Goal: Information Seeking & Learning: Learn about a topic

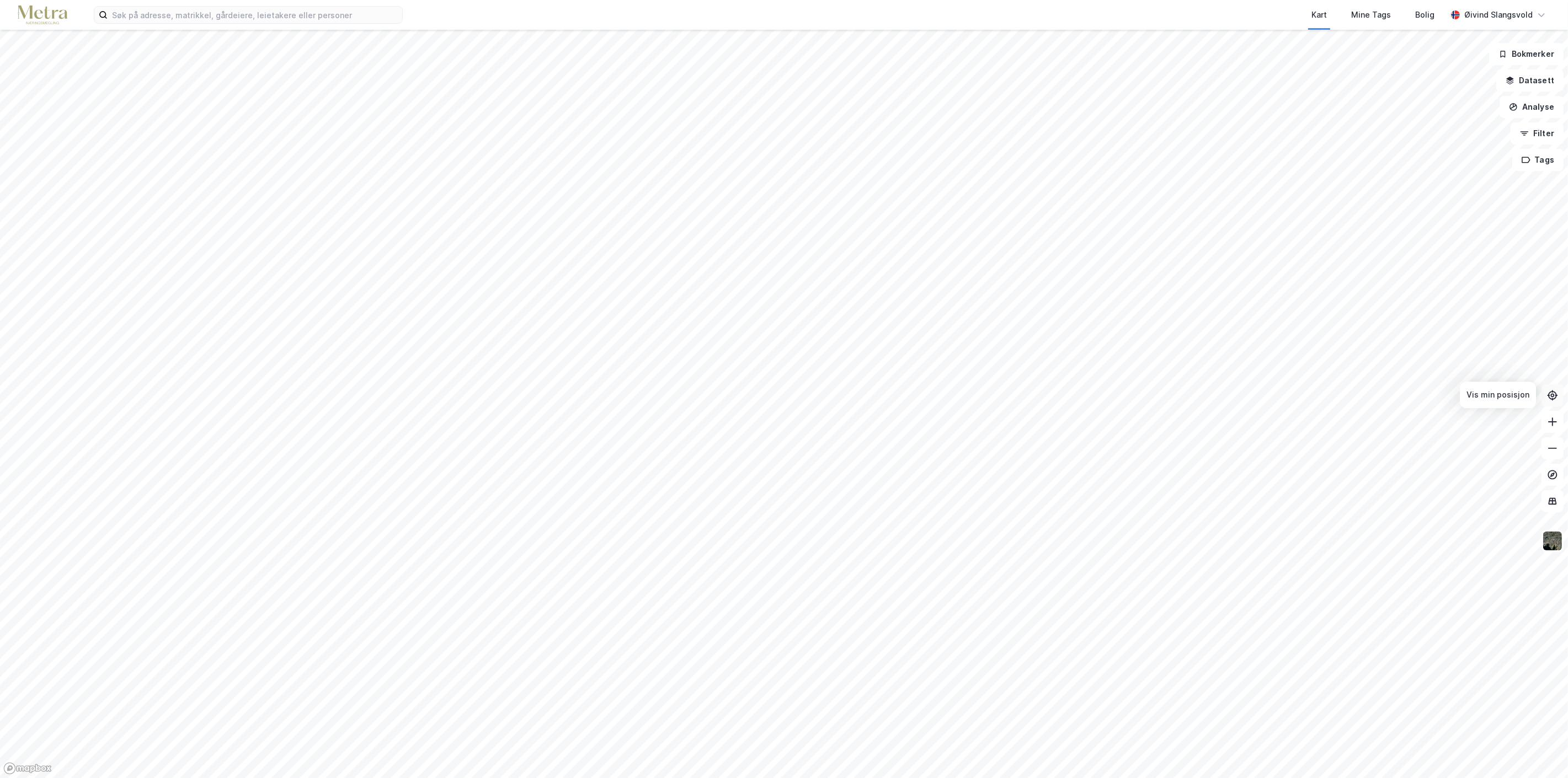
click at [1548, 393] on icon at bounding box center [1552, 395] width 11 height 11
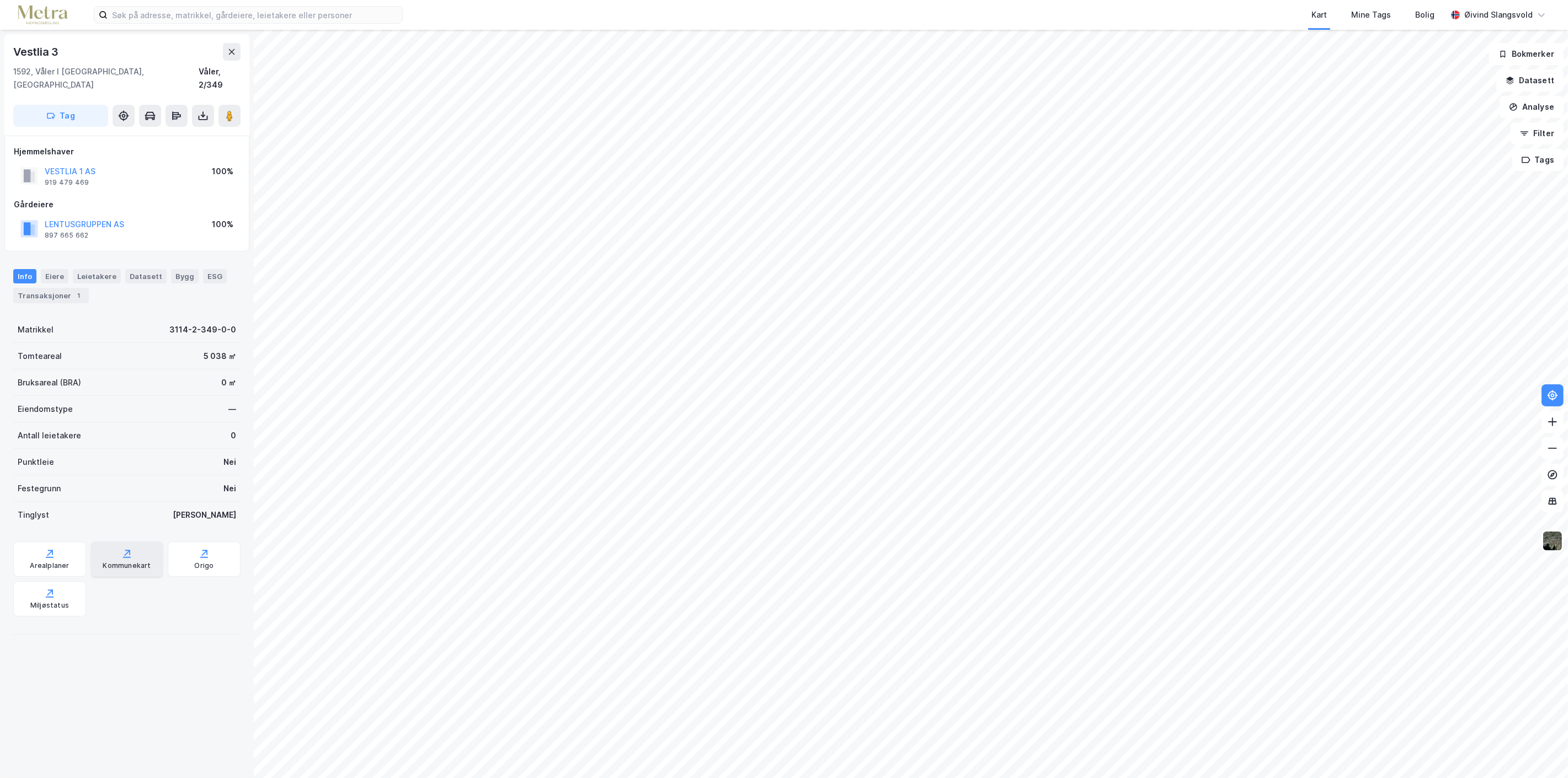
click at [121, 548] on icon at bounding box center [126, 553] width 11 height 11
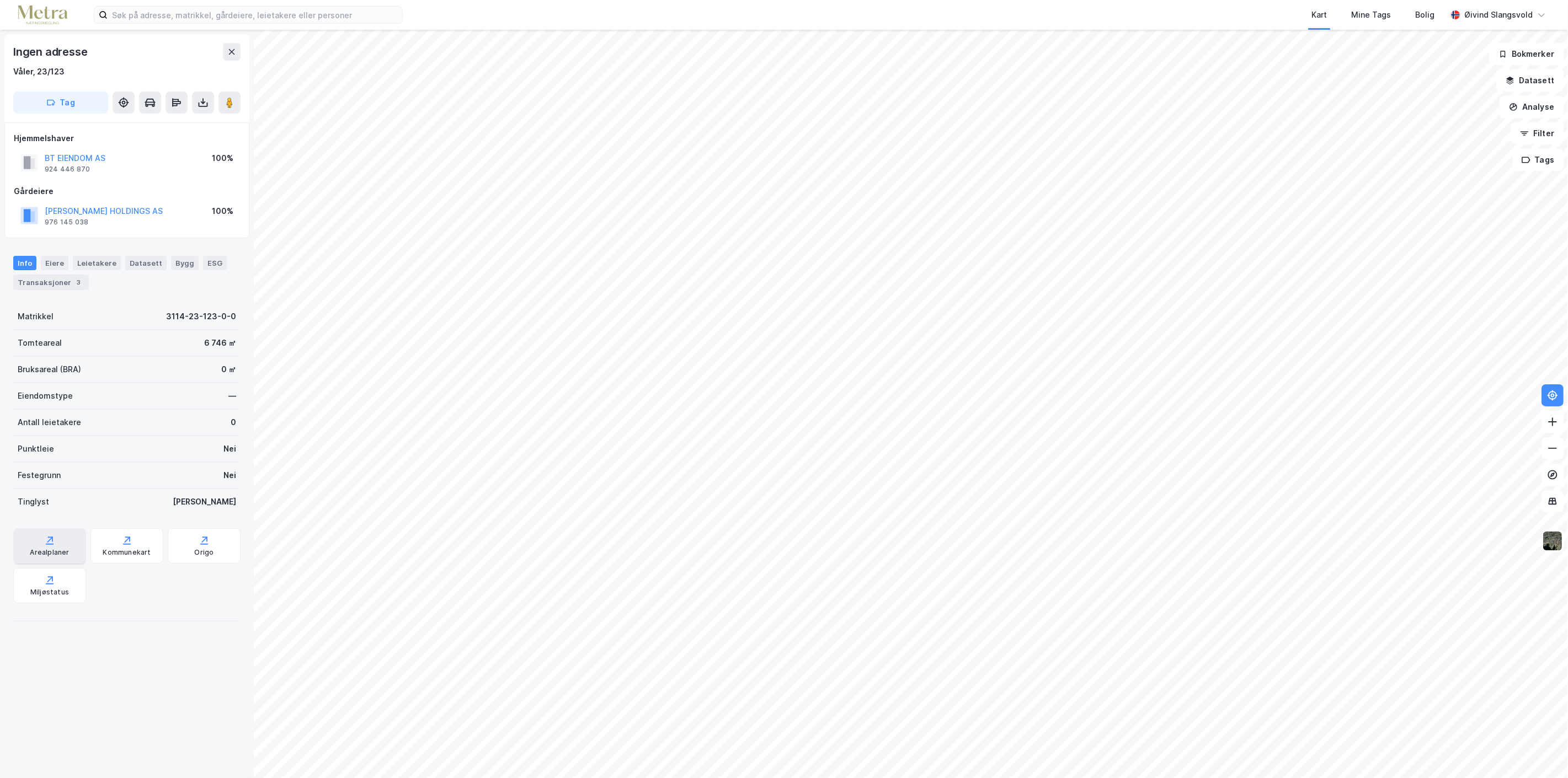
click at [45, 550] on div "Arealplaner" at bounding box center [49, 552] width 39 height 9
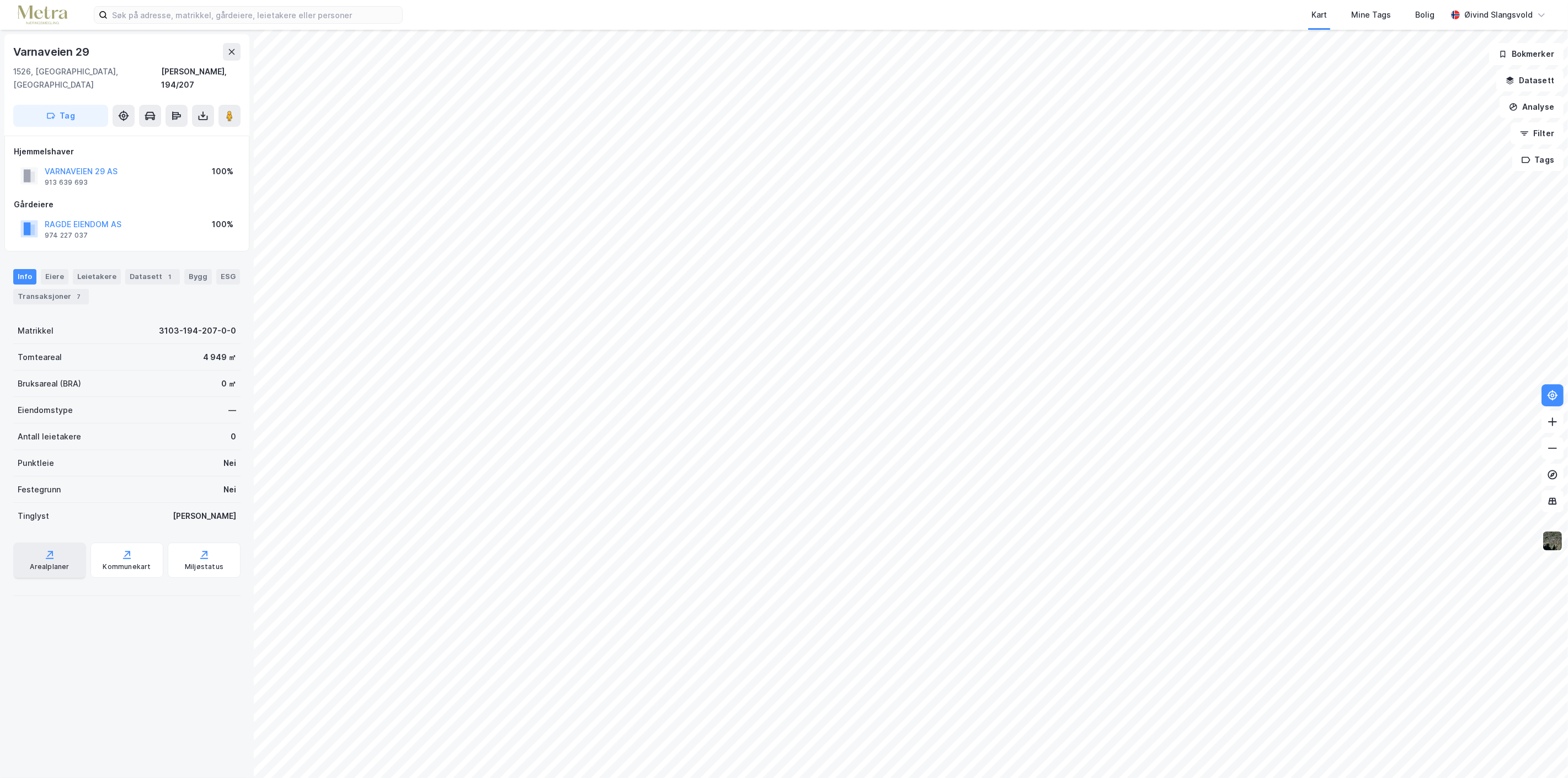
click at [38, 547] on div "Arealplaner" at bounding box center [50, 560] width 73 height 35
